Goal: Task Accomplishment & Management: Use online tool/utility

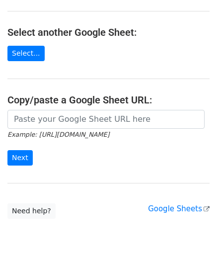
scroll to position [99, 0]
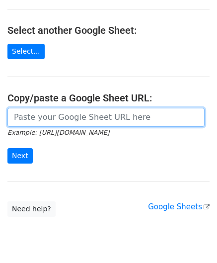
click at [49, 120] on input "url" at bounding box center [105, 117] width 197 height 19
paste input "[URL][DOMAIN_NAME]"
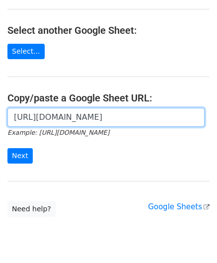
scroll to position [0, 220]
type input "[URL][DOMAIN_NAME]"
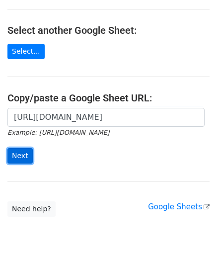
click at [22, 155] on input "Next" at bounding box center [19, 155] width 25 height 15
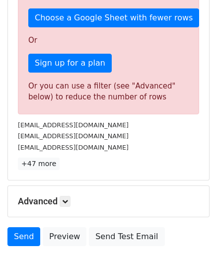
scroll to position [335, 0]
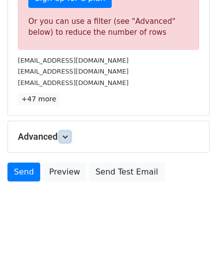
click at [68, 135] on icon at bounding box center [65, 137] width 6 height 6
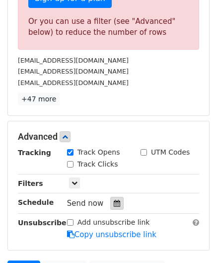
click at [110, 197] on div at bounding box center [116, 203] width 13 height 13
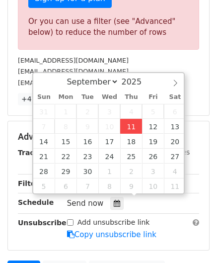
type input "2025-09-11 12:00"
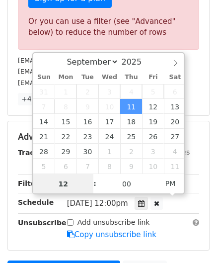
paste input "8"
type input "8"
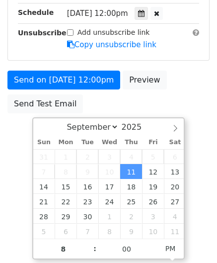
type input "2025-09-11 20:00"
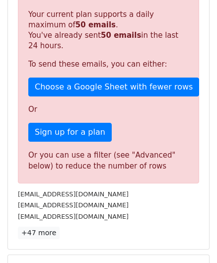
scroll to position [455, 0]
